Goal: Communication & Community: Share content

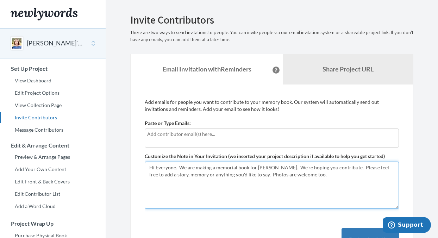
click at [284, 167] on textarea "Hi Everyone. We are making a memorial book for [PERSON_NAME]. We're hoping you …" at bounding box center [272, 185] width 254 height 47
type textarea "Hi Everyone. We are making a memorial book for Diane. We are hoping you contrib…"
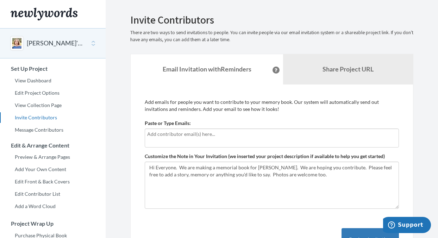
click at [290, 210] on div "Add emails for people you want to contribute to your memory book. Our system wi…" at bounding box center [272, 182] width 254 height 167
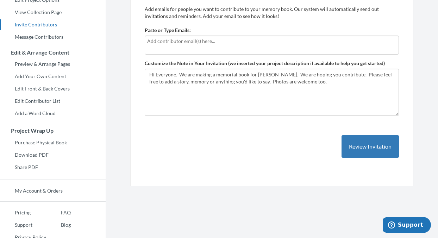
scroll to position [100, 0]
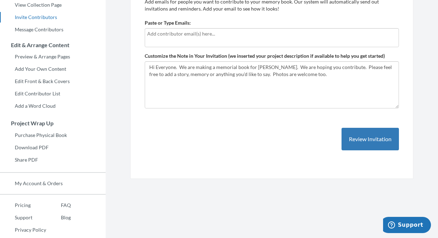
click at [302, 153] on div "Add emails for people you want to contribute to your memory book. Our system wi…" at bounding box center [272, 81] width 254 height 167
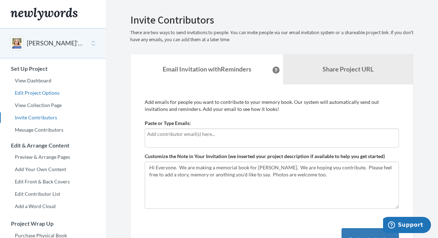
scroll to position [0, 0]
click at [34, 93] on link "Edit Project Options" at bounding box center [53, 93] width 106 height 11
click at [156, 141] on div at bounding box center [272, 138] width 254 height 19
type input "m"
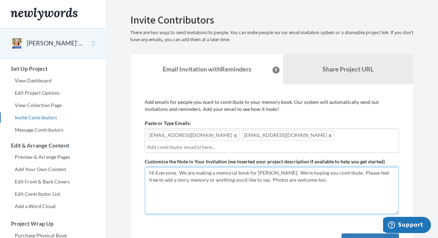
click at [307, 179] on textarea "Hi Everyone. We are making a memorial book for [PERSON_NAME]. We're hoping you …" at bounding box center [272, 190] width 254 height 47
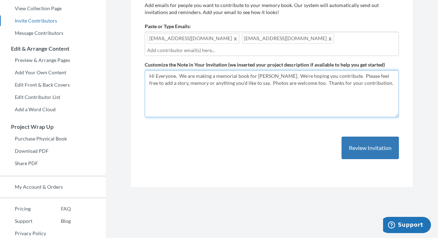
scroll to position [97, 0]
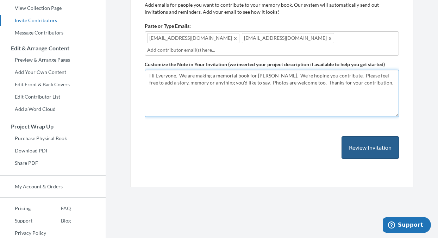
type textarea "Hi Everyone. We are making a memorial book for [PERSON_NAME]. We're hoping you …"
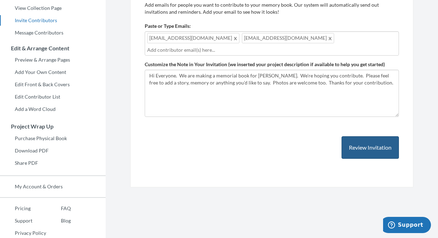
click at [367, 146] on button "Review Invitation" at bounding box center [370, 147] width 57 height 23
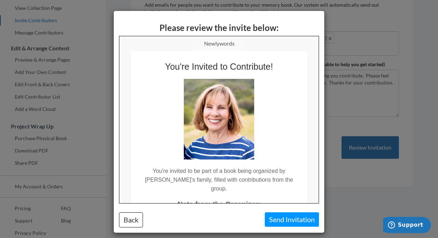
scroll to position [0, 0]
click at [133, 219] on button "Back" at bounding box center [131, 220] width 24 height 15
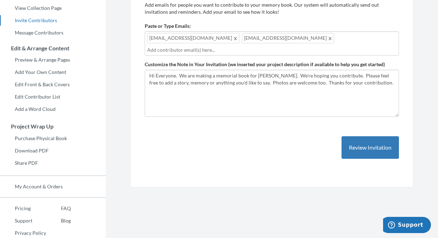
click at [278, 40] on div "[EMAIL_ADDRESS][DOMAIN_NAME] [EMAIL_ADDRESS][DOMAIN_NAME]" at bounding box center [272, 43] width 254 height 24
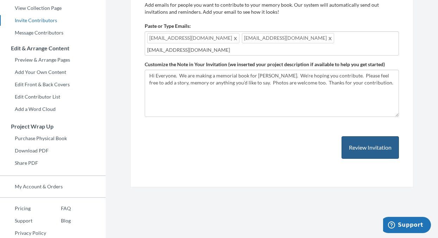
type input "[EMAIL_ADDRESS][DOMAIN_NAME]"
click at [379, 142] on button "Review Invitation" at bounding box center [370, 147] width 57 height 23
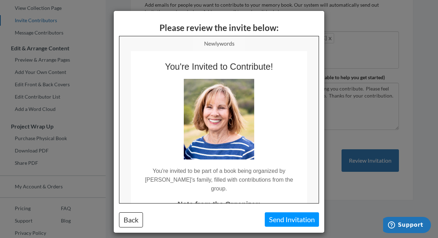
click at [289, 221] on button "Send Invitation" at bounding box center [292, 220] width 54 height 14
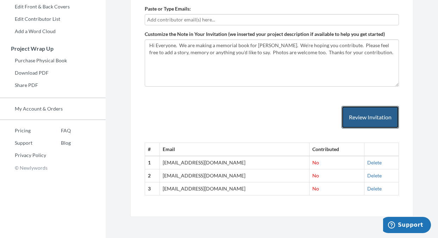
scroll to position [175, 0]
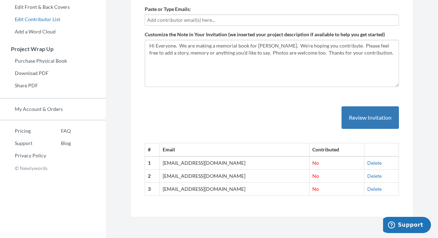
click at [54, 21] on link "Edit Contributor List" at bounding box center [53, 19] width 106 height 11
